Goal: Information Seeking & Learning: Learn about a topic

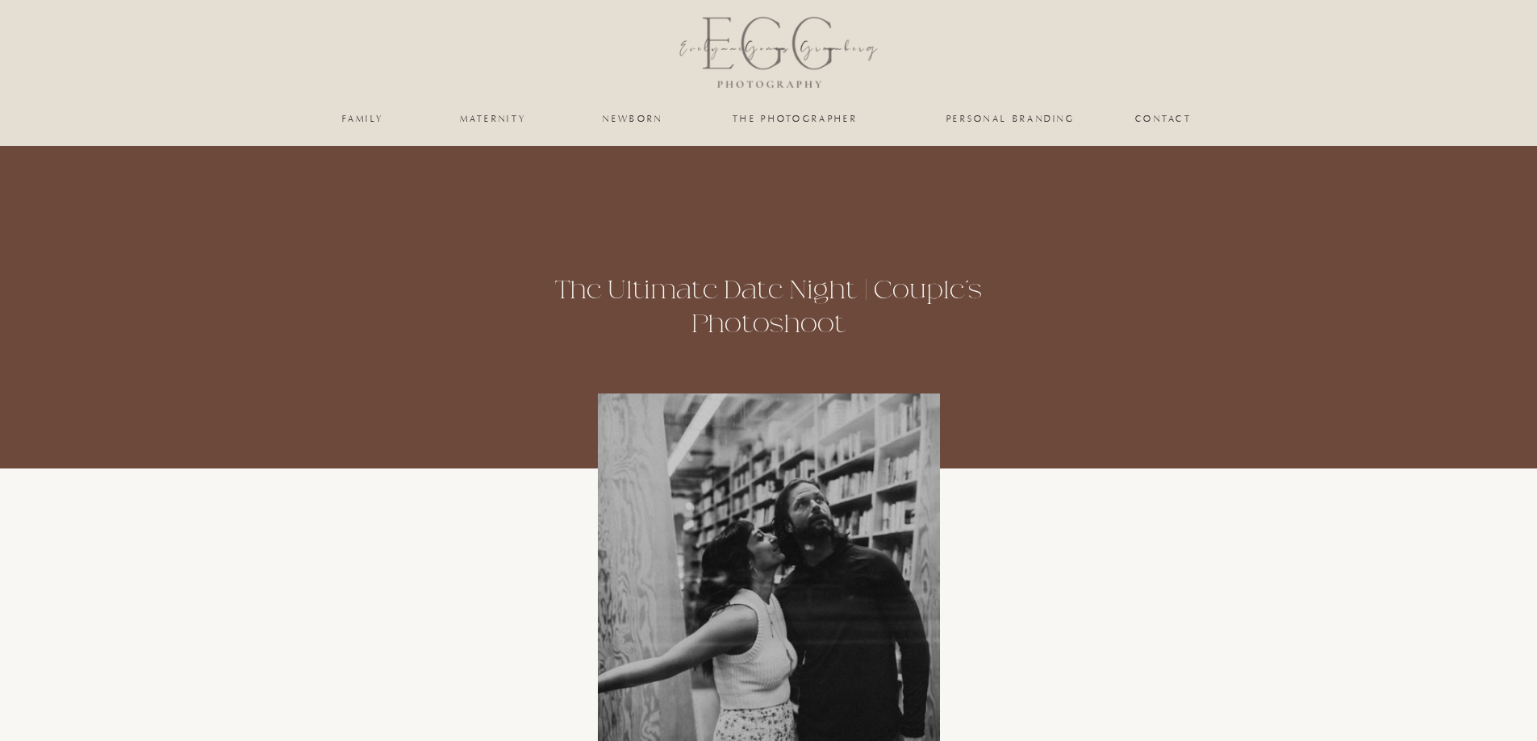
click at [974, 122] on nav "personal branding" at bounding box center [1011, 119] width 132 height 10
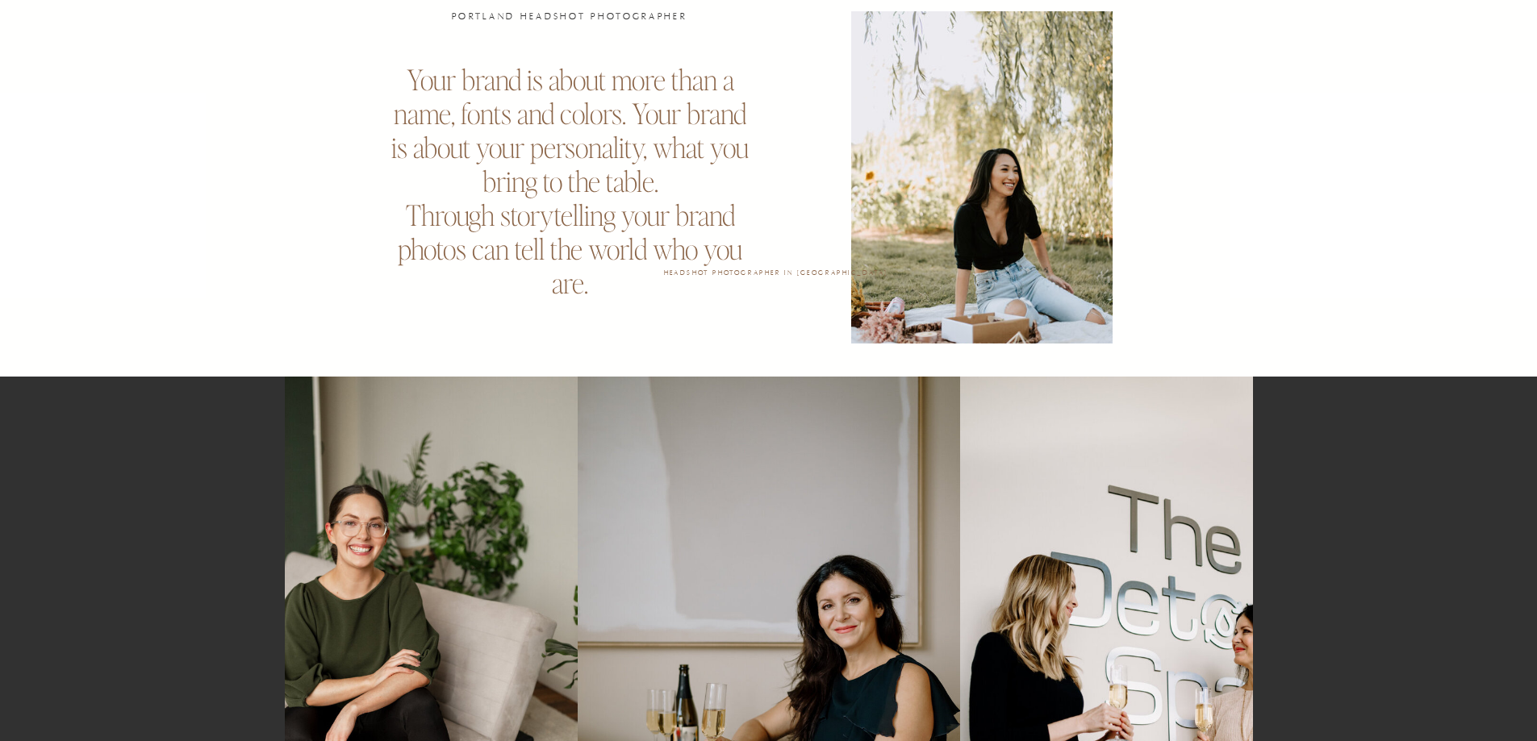
scroll to position [1210, 0]
